Goal: Task Accomplishment & Management: Use online tool/utility

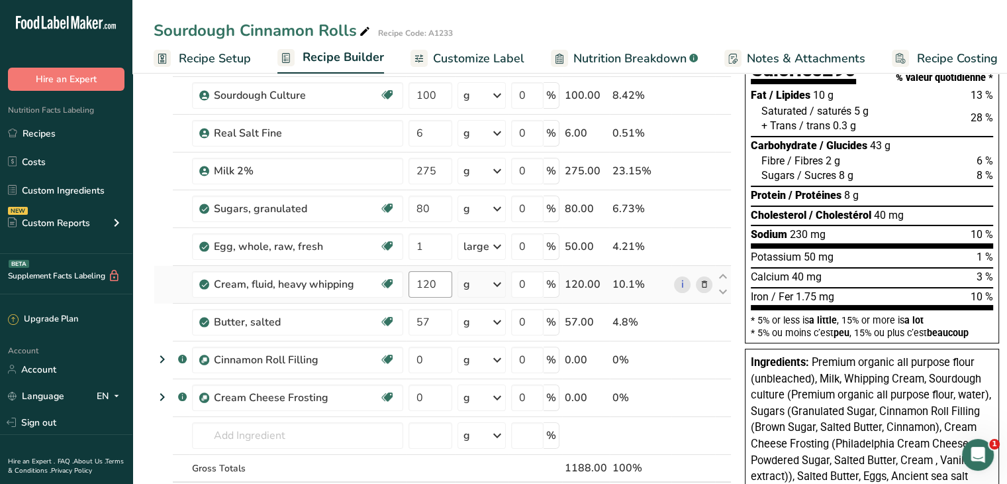
scroll to position [134, 0]
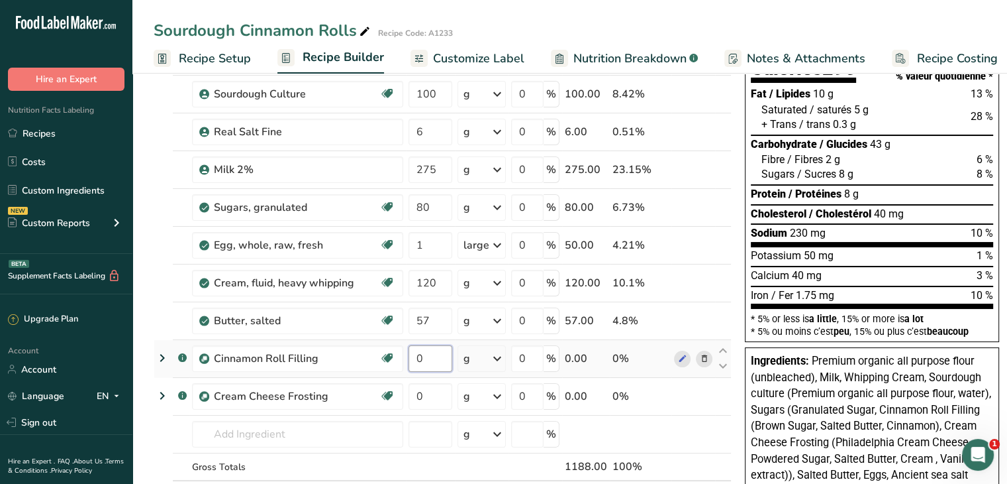
click at [437, 362] on input "0" at bounding box center [431, 358] width 44 height 26
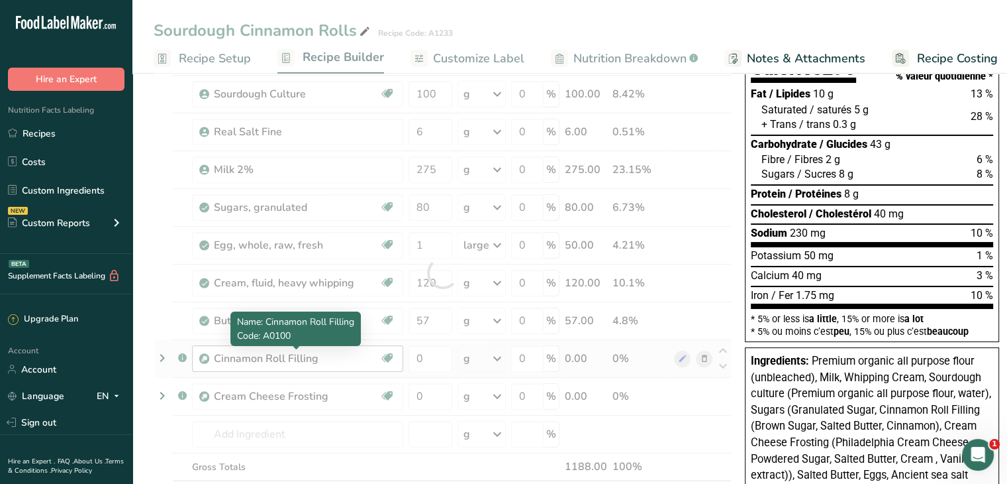
click at [228, 363] on div "Ingredient * Amount * Unit * Waste * .a-a{fill:#347362;}.b-a{fill:#fff;} Grams …" at bounding box center [443, 272] width 578 height 527
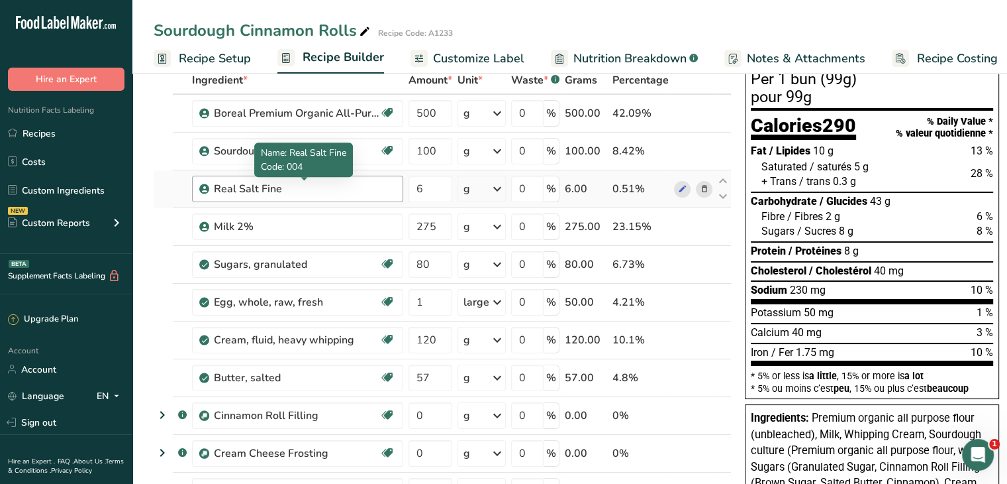
scroll to position [79, 0]
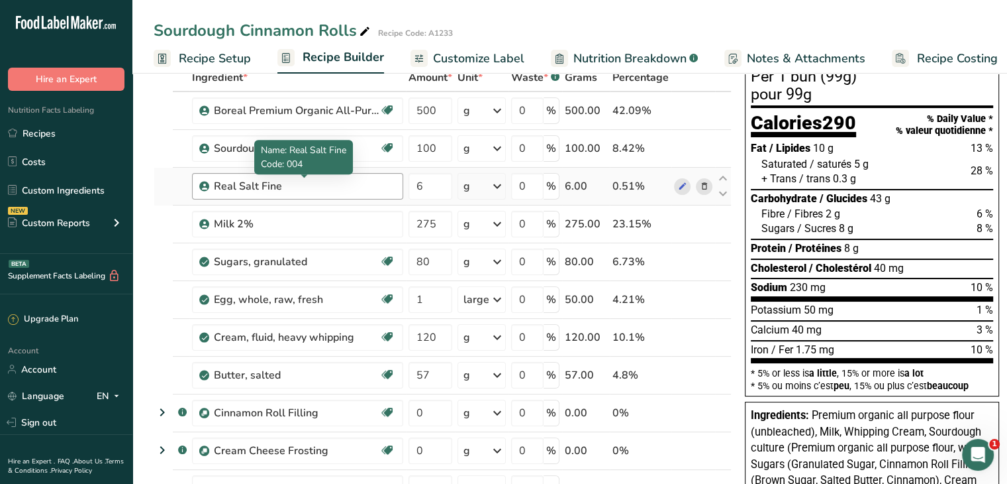
click at [286, 189] on div "Real Salt Fine" at bounding box center [297, 186] width 166 height 16
click at [675, 184] on span at bounding box center [683, 186] width 16 height 16
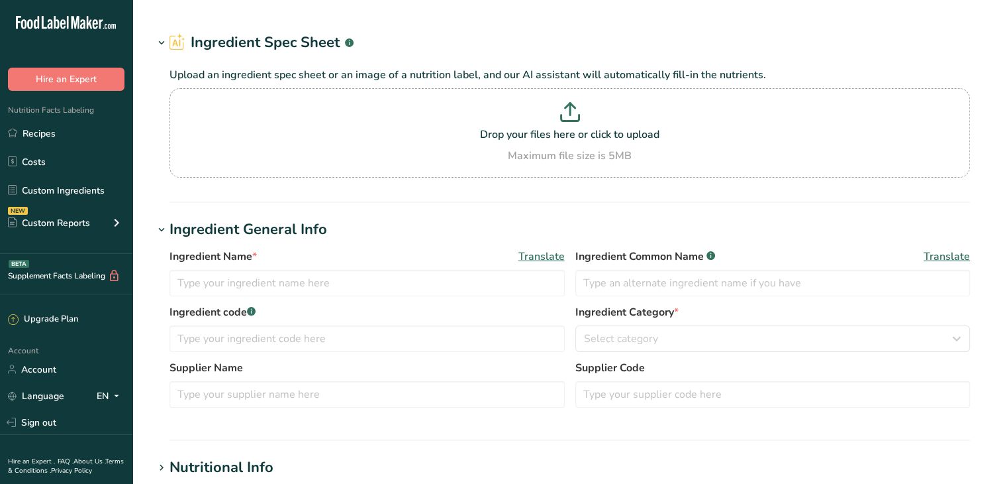
type input "Real Salt Fine"
type input "Ancient sea salt"
type input "004"
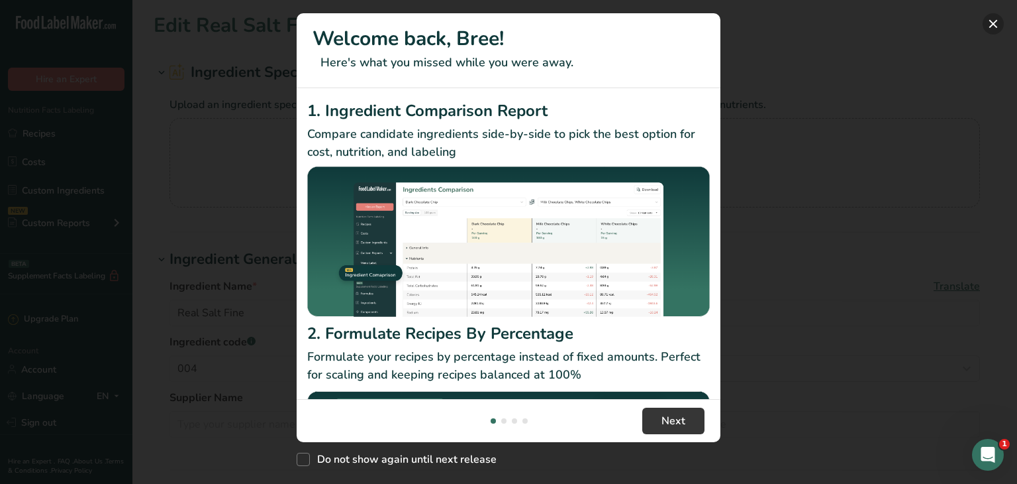
click at [993, 19] on button "New Features" at bounding box center [993, 23] width 21 height 21
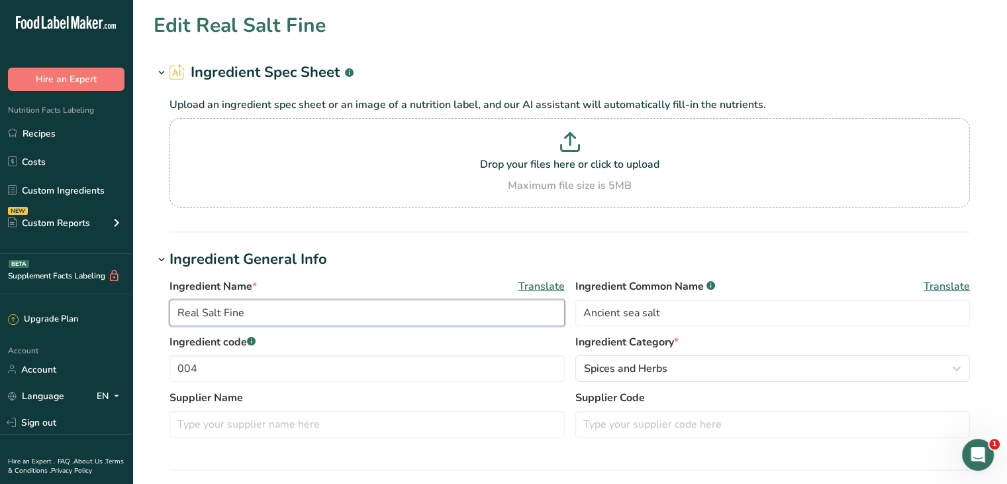
click at [322, 315] on input "Real Salt Fine" at bounding box center [367, 312] width 395 height 26
click at [199, 312] on input "Real Salt Fine" at bounding box center [367, 312] width 395 height 26
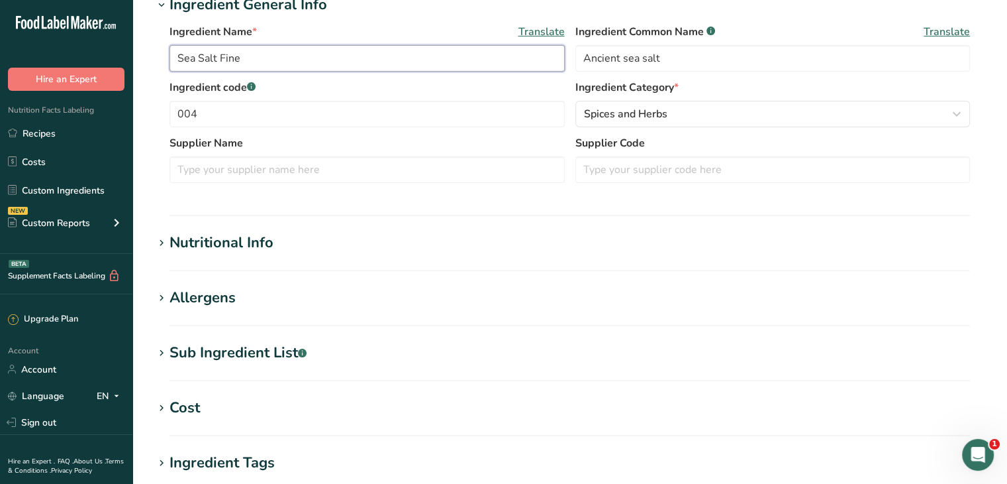
scroll to position [532, 0]
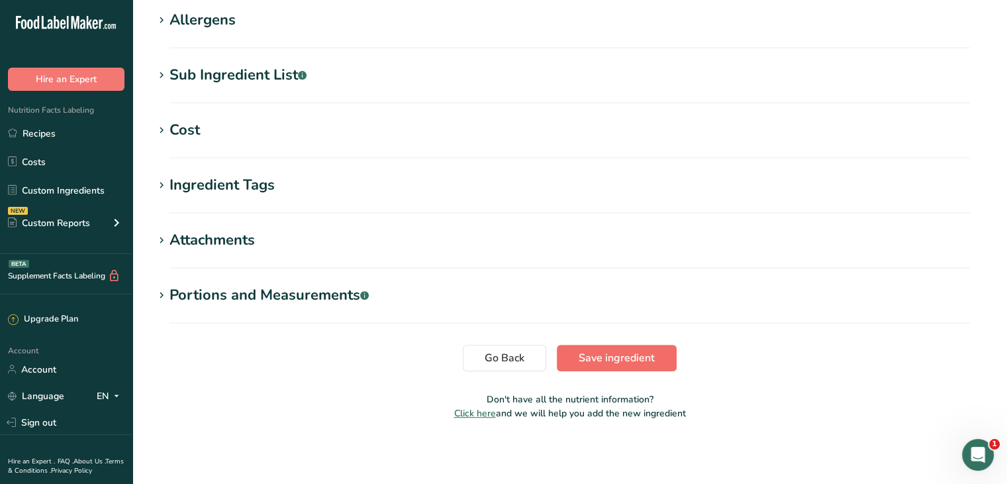
type input "Sea Salt Fine"
click at [640, 357] on span "Save ingredient" at bounding box center [617, 358] width 76 height 16
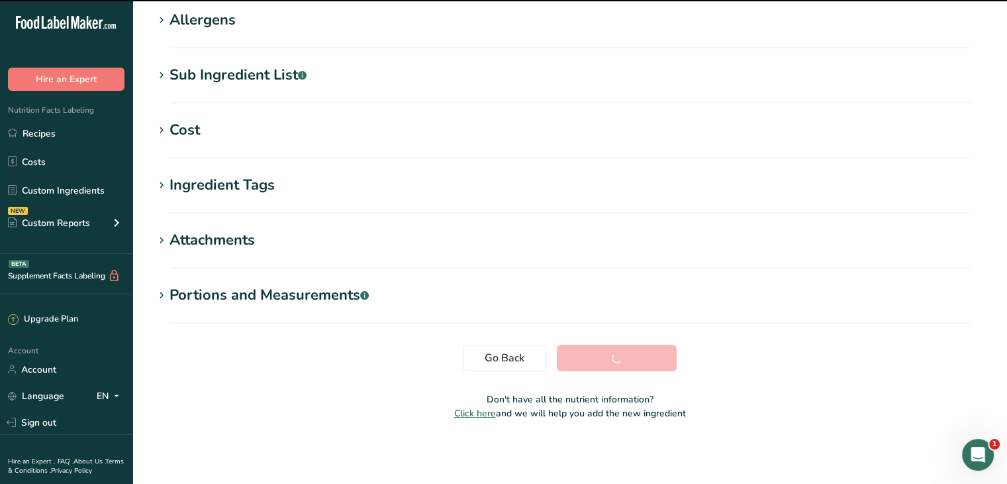
scroll to position [217, 0]
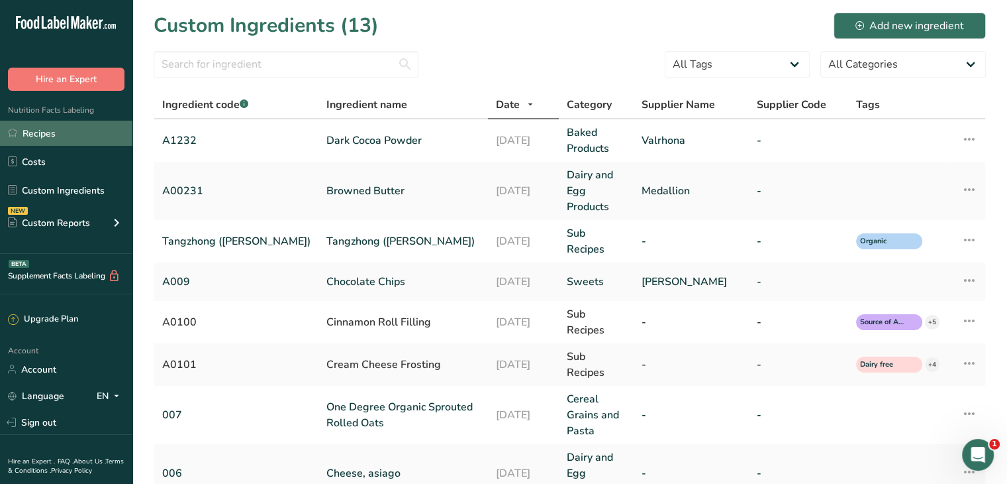
click at [78, 136] on link "Recipes" at bounding box center [66, 133] width 132 height 25
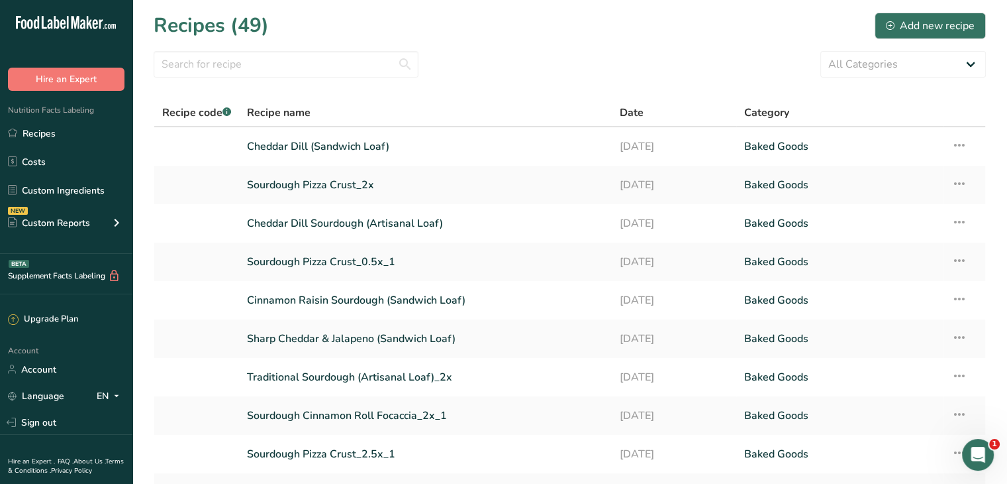
scroll to position [134, 0]
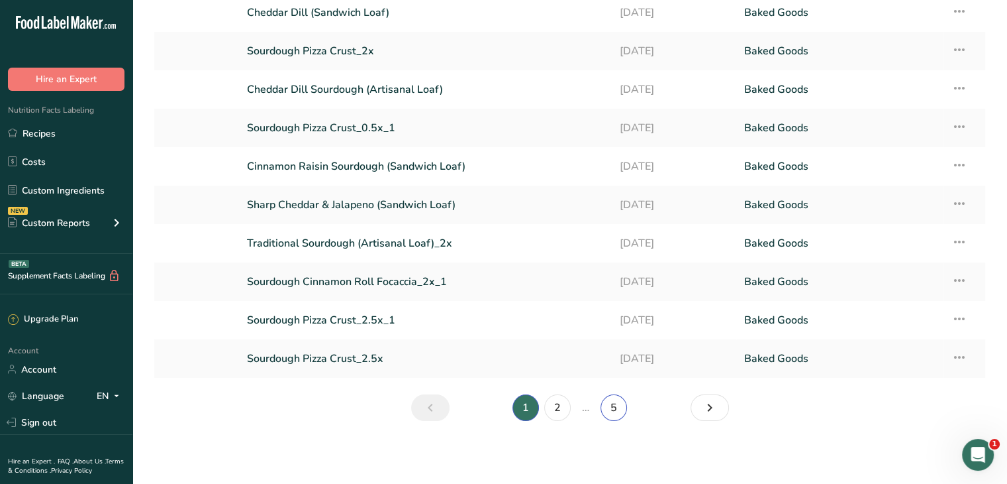
click at [619, 410] on link "5" at bounding box center [614, 407] width 26 height 26
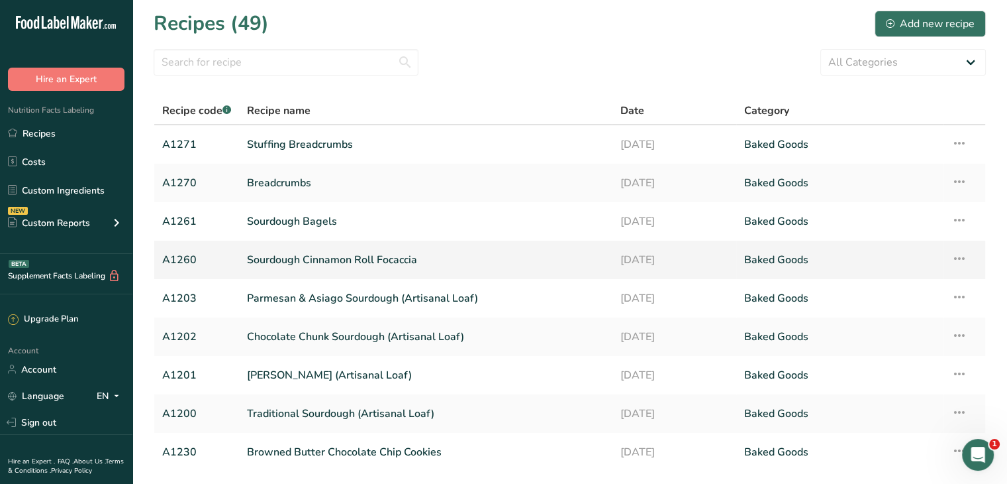
scroll to position [3, 0]
click at [312, 68] on input "text" at bounding box center [286, 61] width 265 height 26
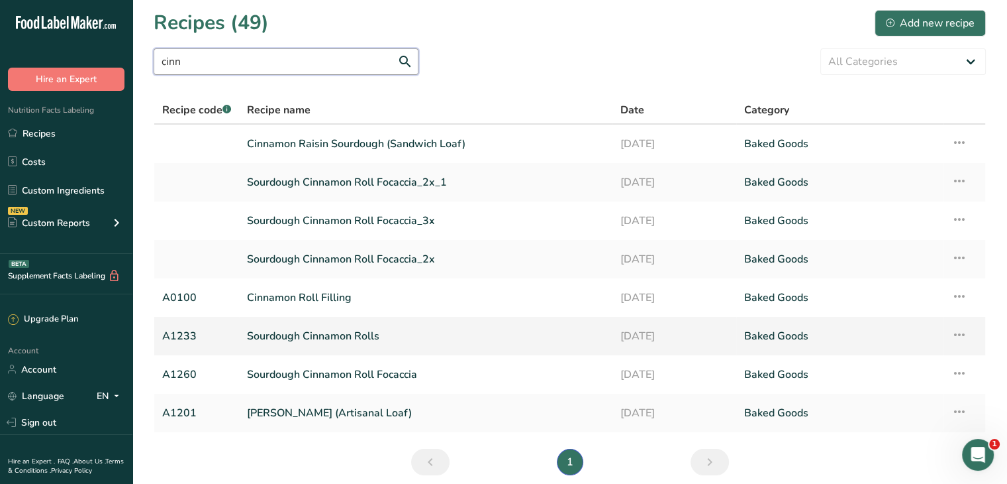
type input "cinn"
click at [362, 342] on link "Sourdough Cinnamon Rolls" at bounding box center [425, 336] width 357 height 28
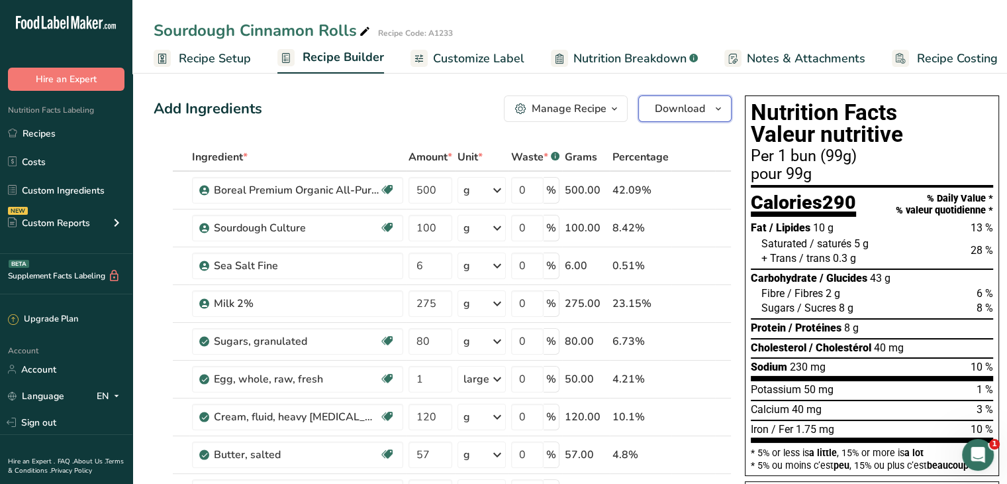
click at [688, 101] on span "Download" at bounding box center [680, 109] width 50 height 16
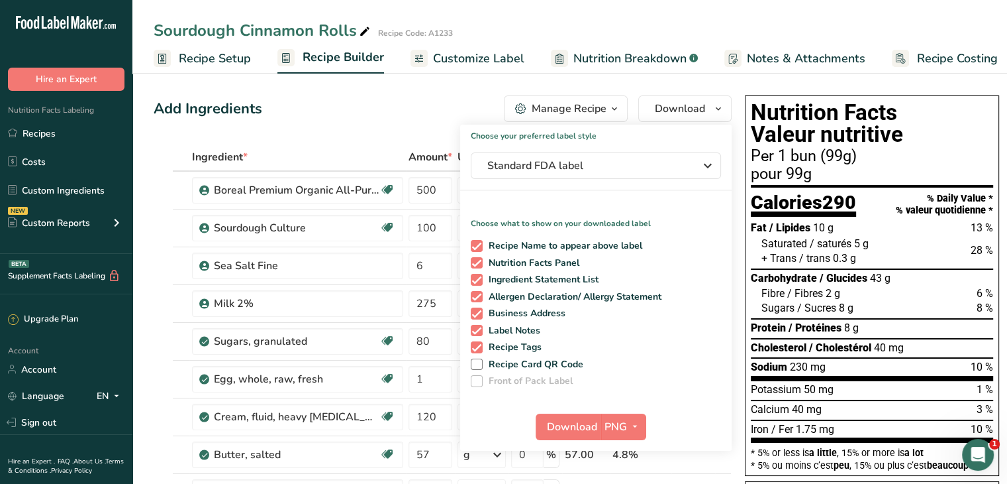
click at [549, 115] on div "Manage Recipe" at bounding box center [569, 109] width 75 height 16
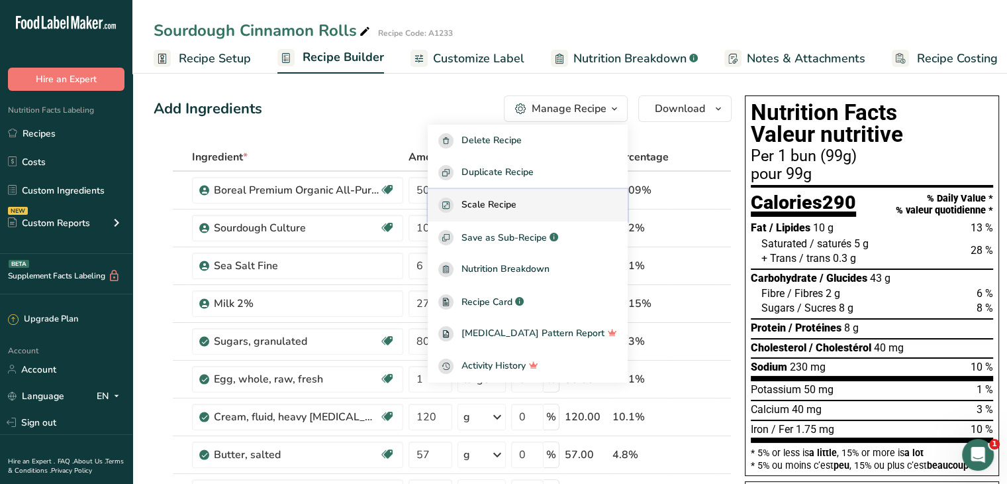
click at [541, 203] on div "Scale Recipe" at bounding box center [527, 204] width 179 height 15
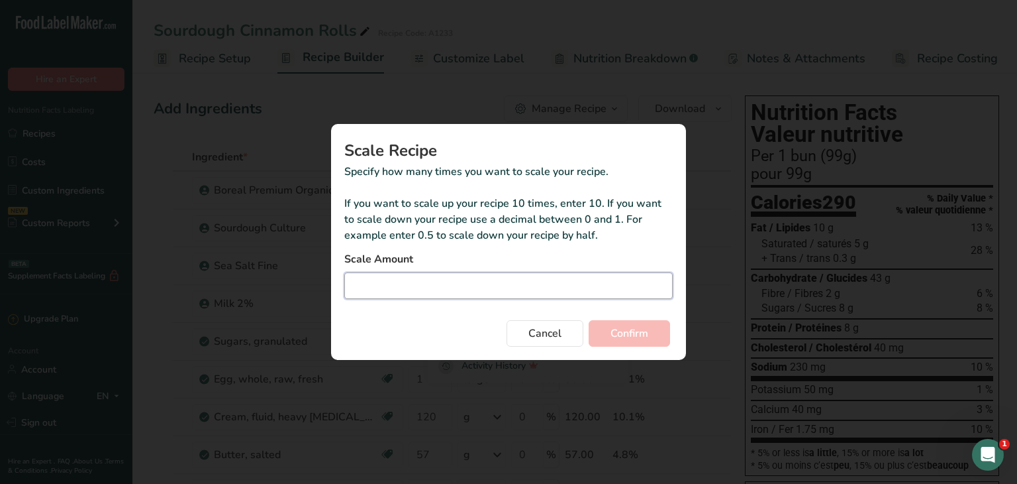
click at [556, 296] on input "Duplicate recipe modal" at bounding box center [508, 285] width 329 height 26
type input "3"
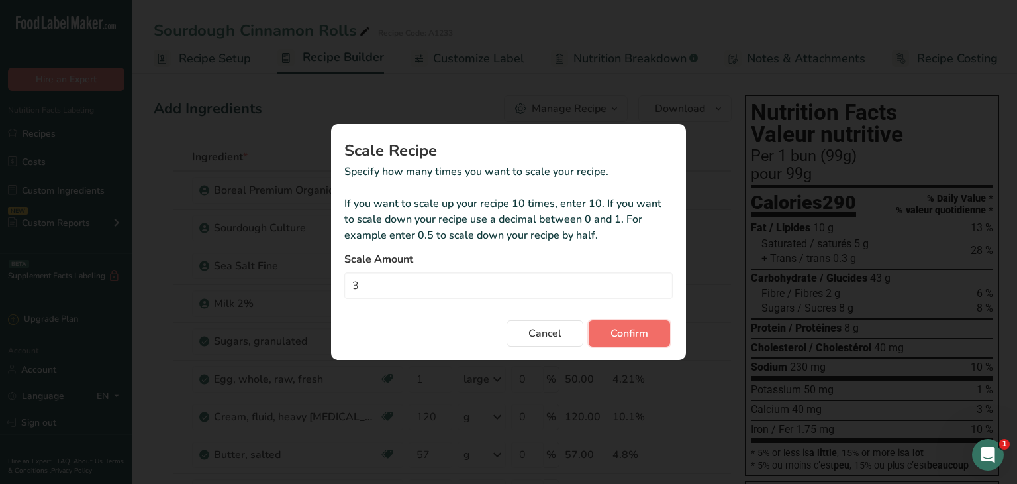
click at [630, 331] on span "Confirm" at bounding box center [630, 333] width 38 height 16
